Goal: Task Accomplishment & Management: Use online tool/utility

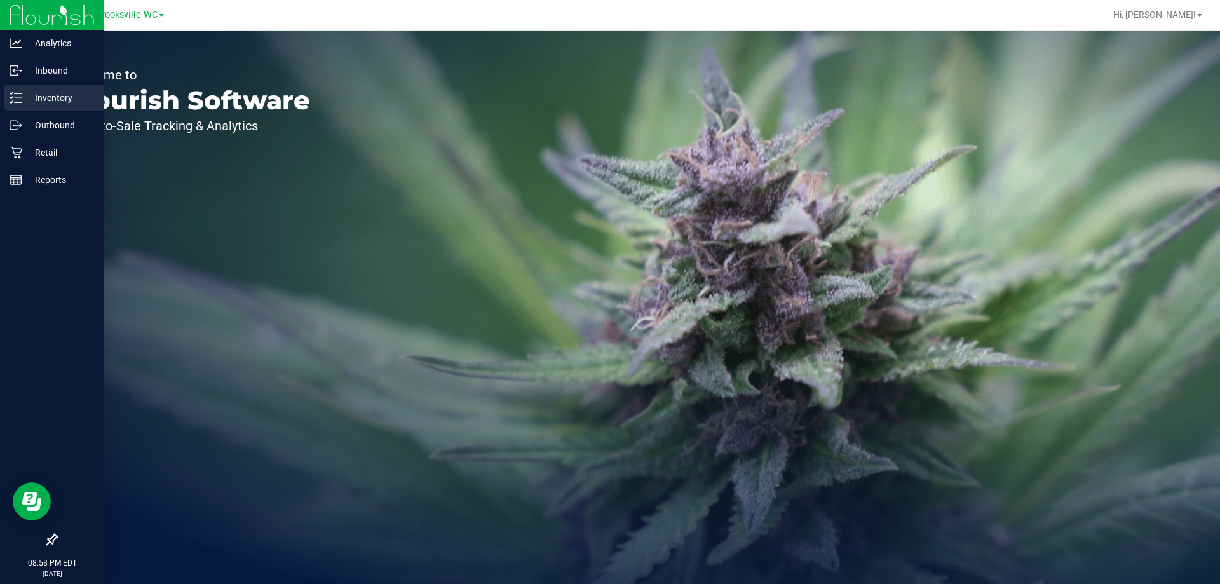
click at [27, 100] on p "Inventory" at bounding box center [60, 97] width 76 height 15
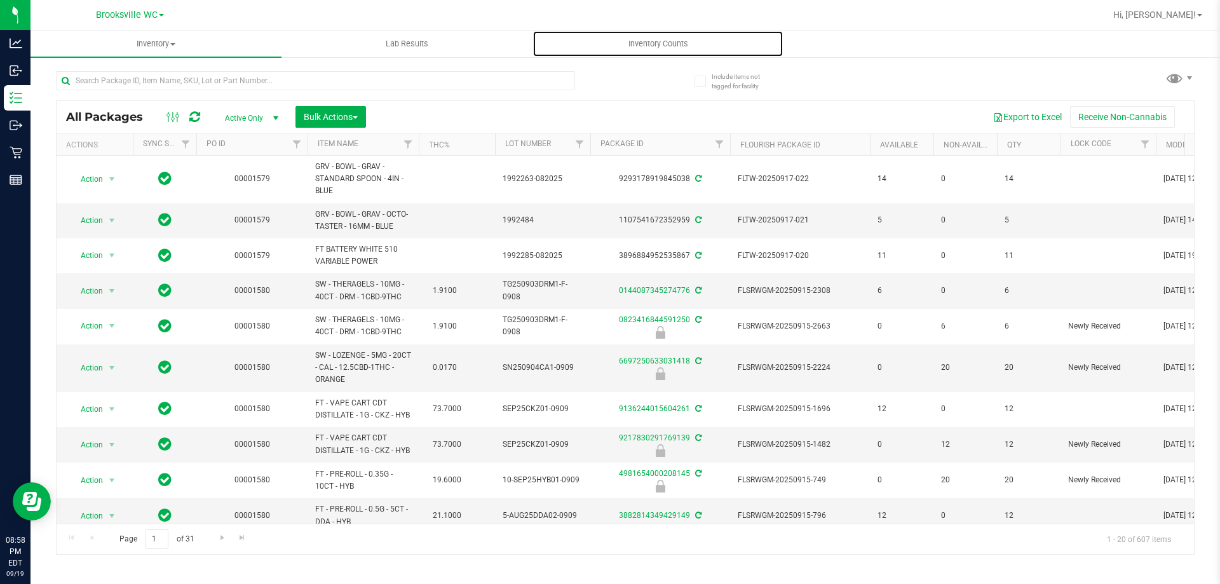
click at [670, 46] on span "Inventory Counts" at bounding box center [658, 43] width 94 height 11
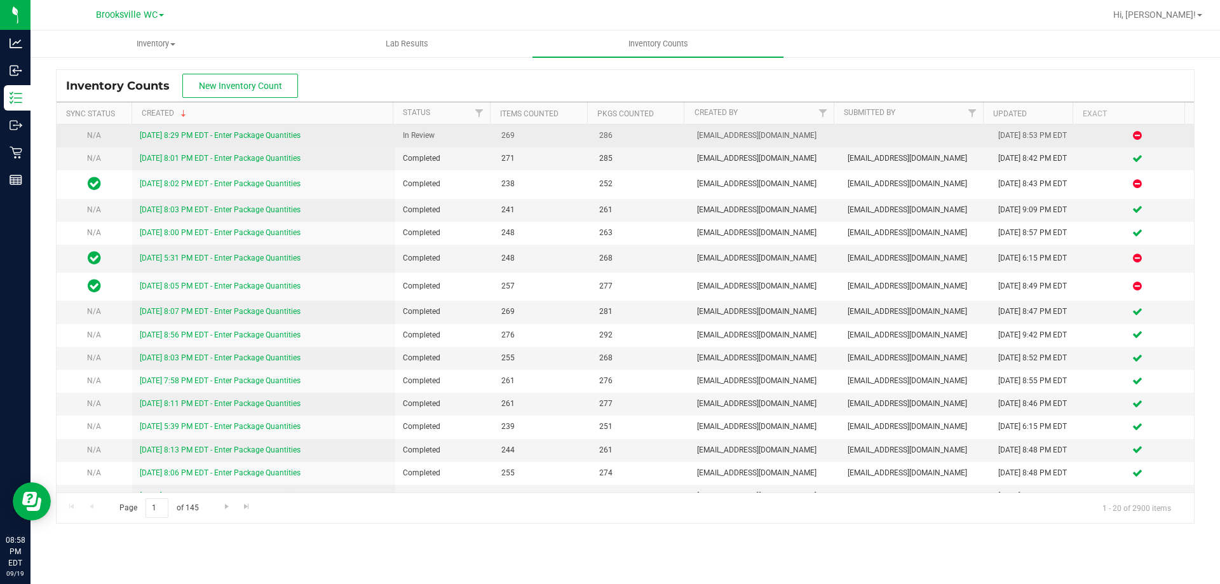
click at [200, 135] on link "[DATE] 8:29 PM EDT - Enter Package Quantities" at bounding box center [220, 135] width 161 height 9
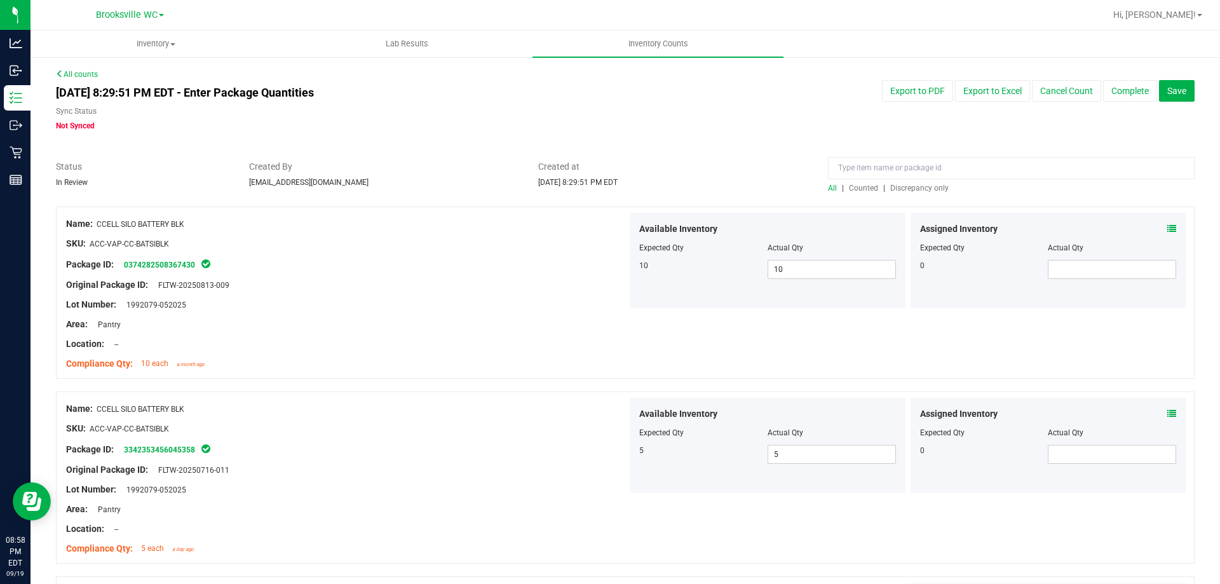
click at [919, 191] on span "Discrepancy only" at bounding box center [919, 188] width 58 height 9
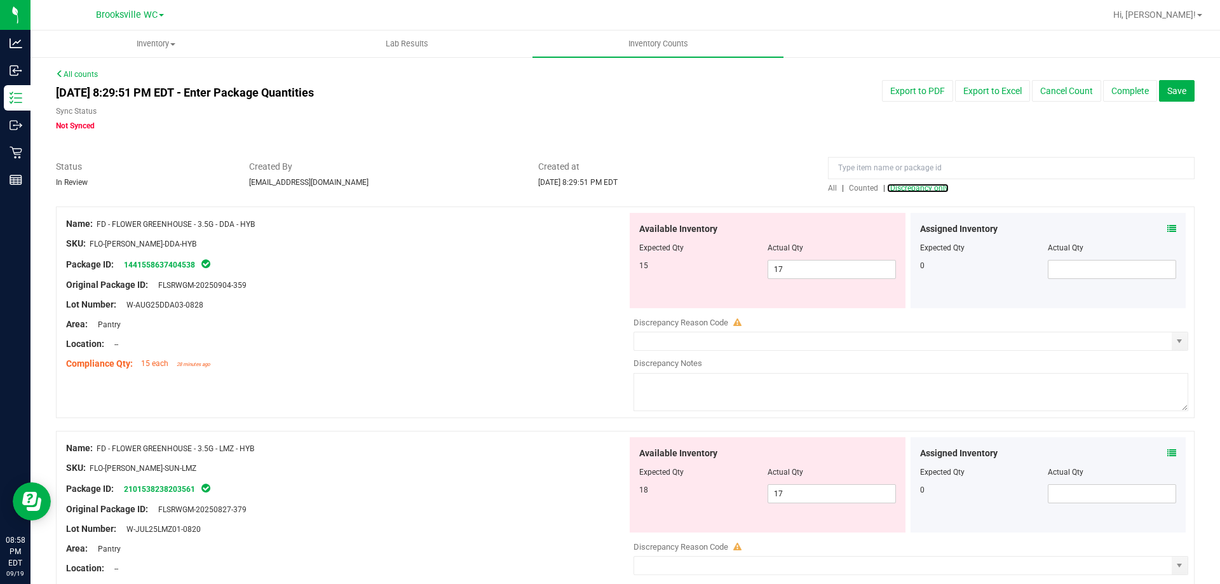
scroll to position [127, 0]
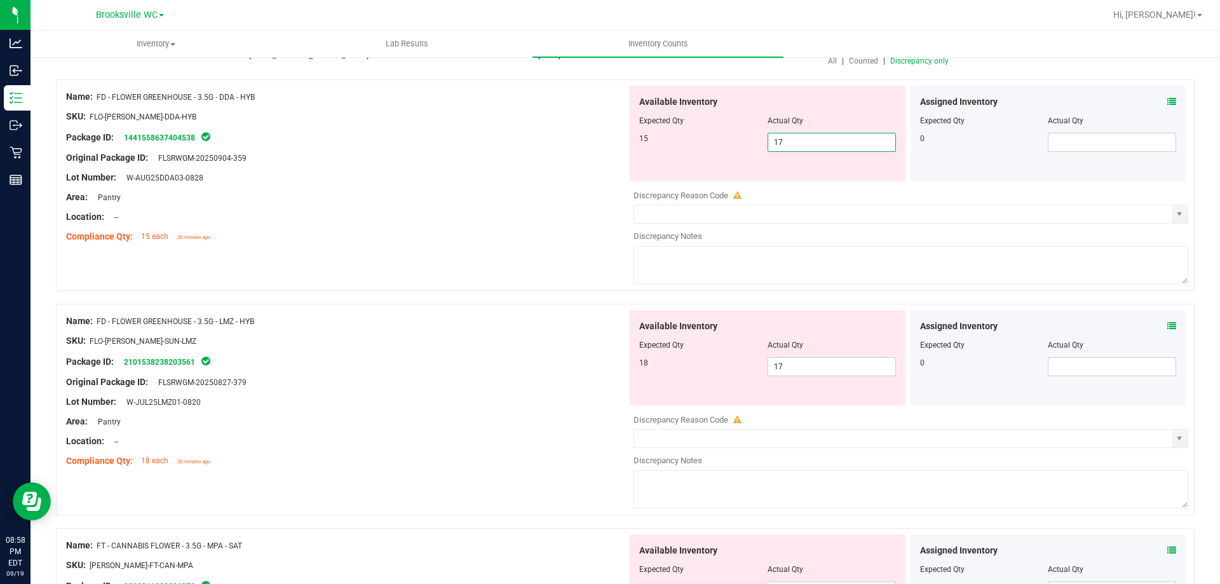
drag, startPoint x: 792, startPoint y: 147, endPoint x: 711, endPoint y: 142, distance: 81.4
click at [712, 142] on div "15 17 17" at bounding box center [767, 142] width 257 height 19
type input "15"
click at [807, 340] on div "Available Inventory Expected Qty Actual Qty 18 17 17" at bounding box center [768, 357] width 276 height 95
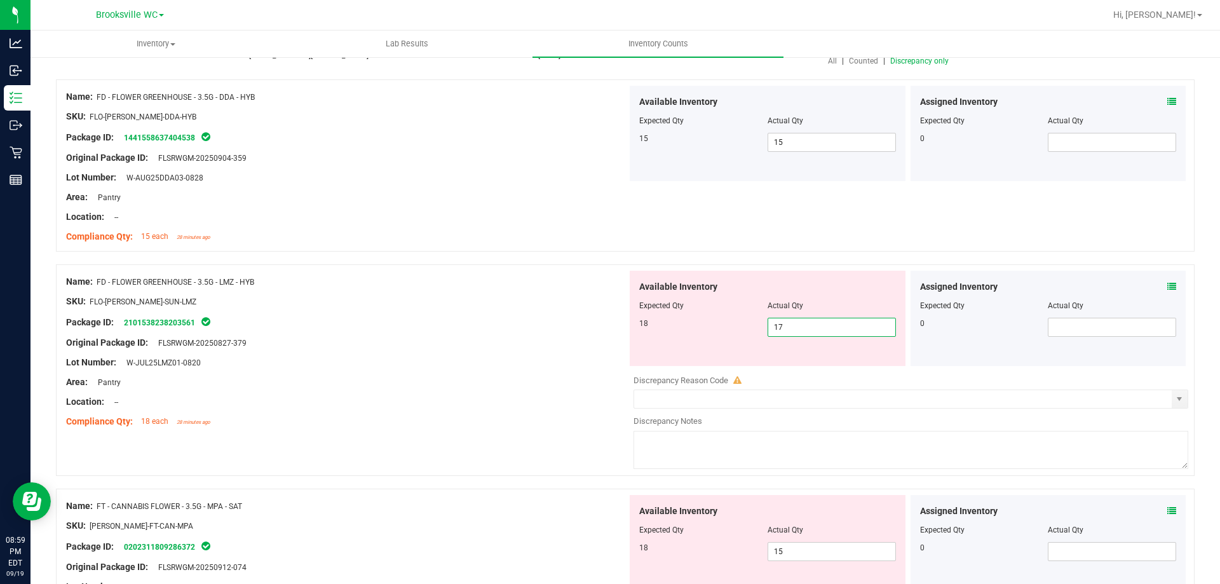
drag, startPoint x: 797, startPoint y: 331, endPoint x: 654, endPoint y: 353, distance: 145.3
click at [664, 355] on div "Available Inventory Expected Qty Actual Qty 18 17 17" at bounding box center [768, 318] width 276 height 95
type input "18"
click at [518, 346] on div "Original Package ID: FLSRWGM-20250827-379" at bounding box center [346, 342] width 561 height 13
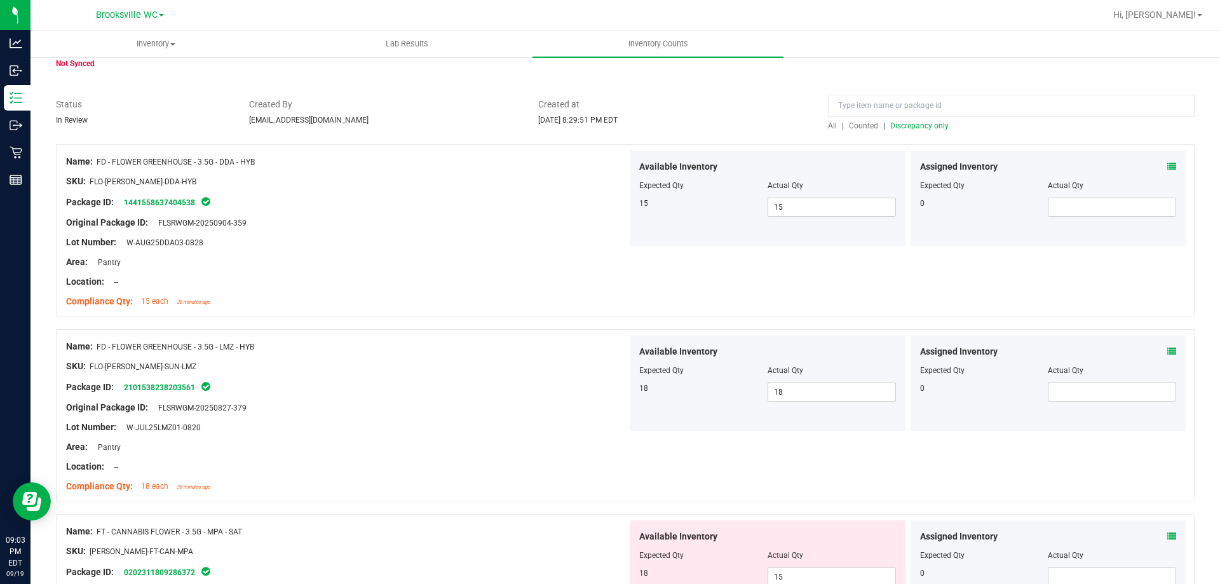
scroll to position [0, 0]
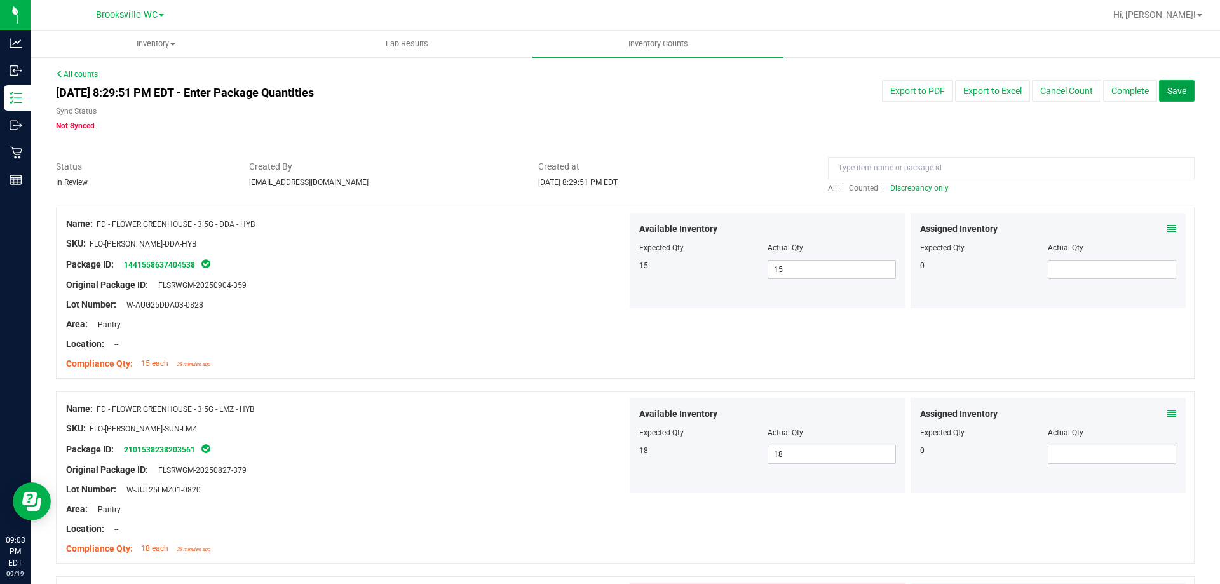
click at [1177, 92] on button "Save" at bounding box center [1177, 91] width 36 height 22
